Goal: Find specific page/section: Find specific page/section

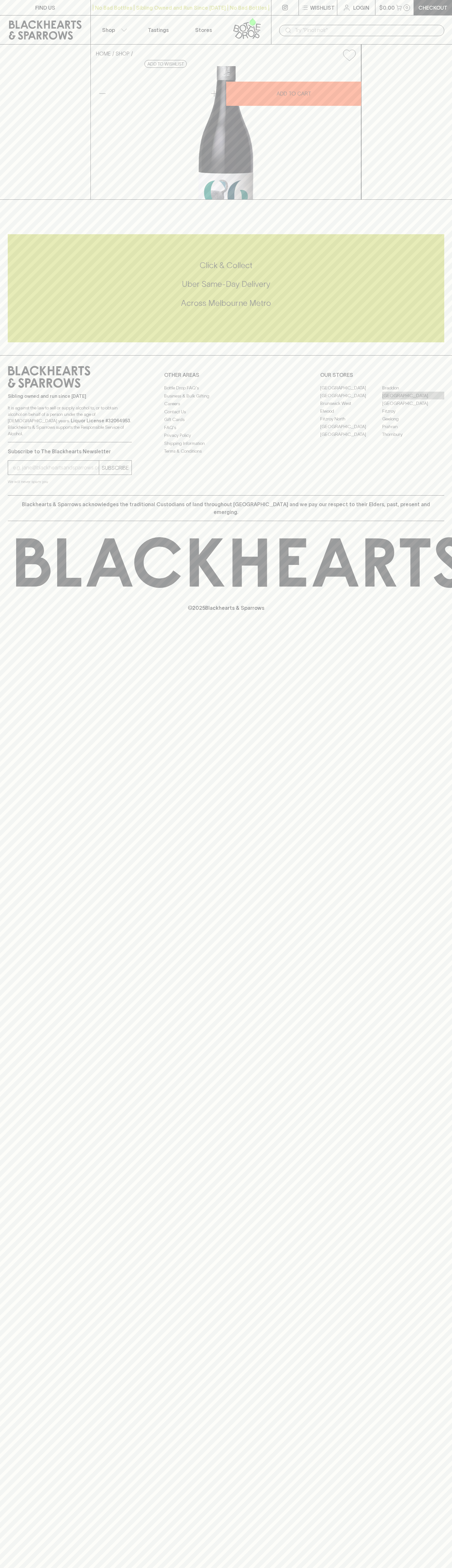
click at [413, 399] on link "[GEOGRAPHIC_DATA]" at bounding box center [413, 395] width 62 height 8
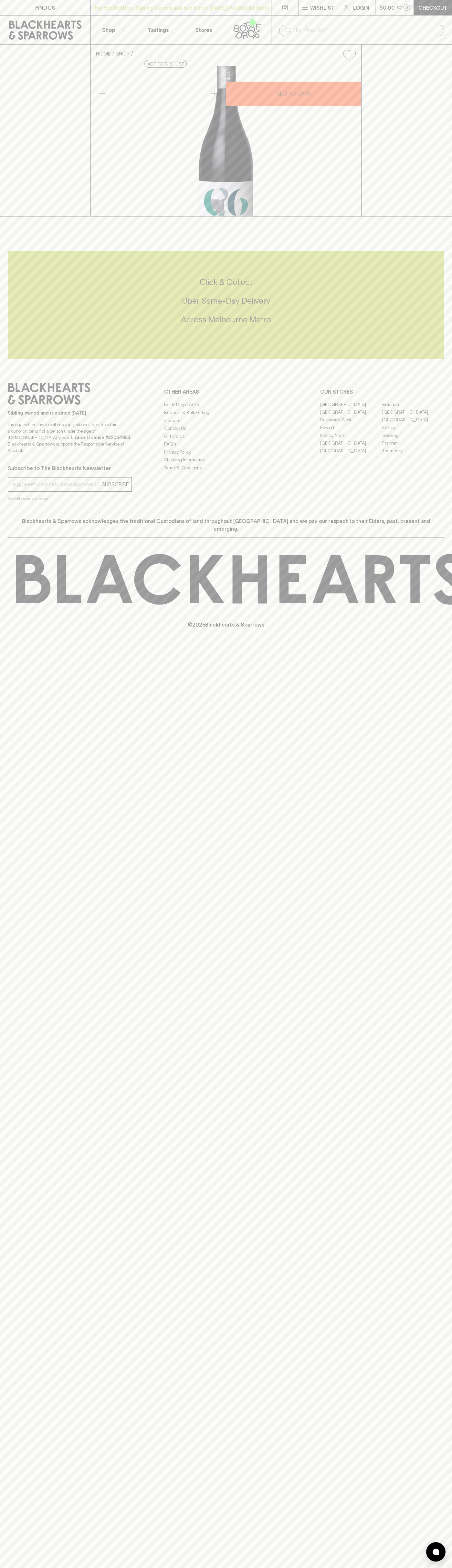
click at [434, 29] on input "text" at bounding box center [366, 30] width 144 height 10
click at [437, 908] on div "FIND US | No Bad Bottles | Sibling Owned and Run Since 2006 | No Bad Bottles | …" at bounding box center [226, 784] width 452 height 1568
click at [57, 1567] on html "FIND US | No Bad Bottles | Sibling Owned and Run Since 2006 | No Bad Bottles | …" at bounding box center [226, 784] width 452 height 1568
click at [20, 212] on div "HOME SHOP Coulter C6 Gamay 2025 $38.00 Add to wishlist 10% discount when purcha…" at bounding box center [226, 130] width 452 height 172
